Goal: Register for event/course

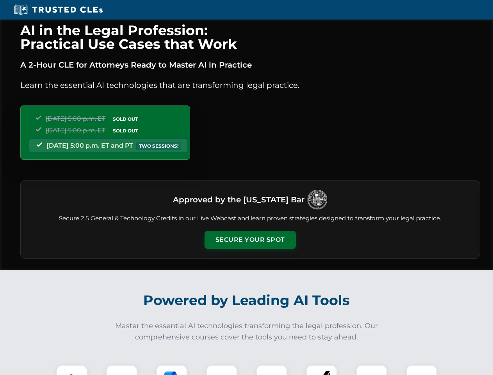
click at [250, 240] on button "Secure Your Spot" at bounding box center [250, 240] width 91 height 18
click at [72, 370] on img at bounding box center [72, 380] width 23 height 23
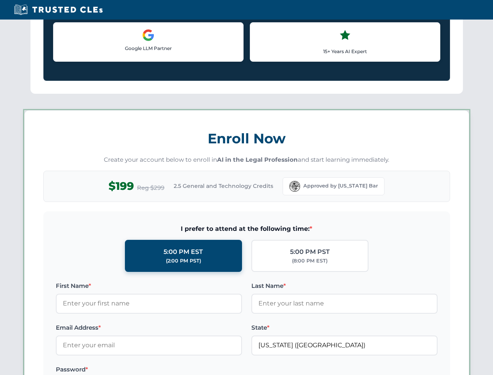
click at [172, 370] on label "Password *" at bounding box center [149, 369] width 186 height 9
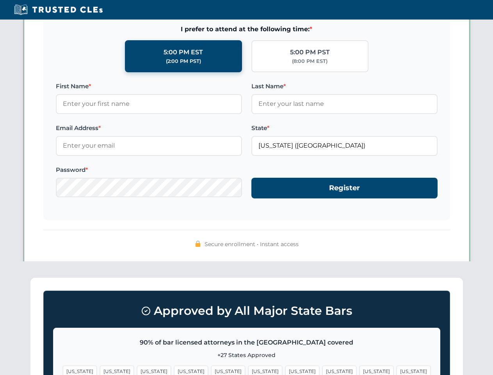
click at [360, 370] on span "[US_STATE]" at bounding box center [377, 370] width 34 height 11
